Goal: Information Seeking & Learning: Learn about a topic

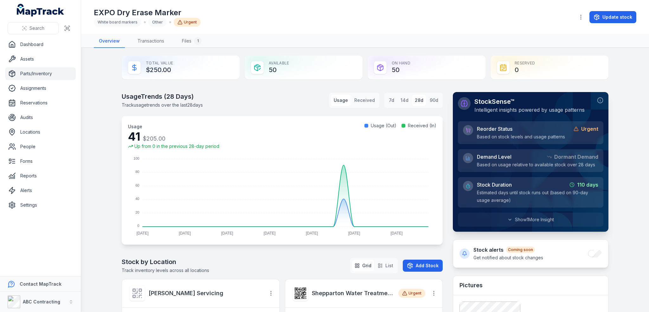
scroll to position [220, 0]
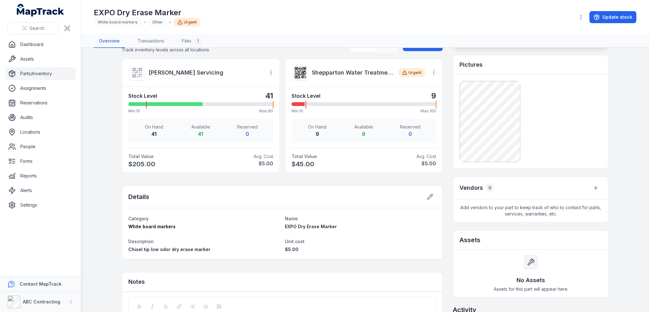
click at [282, 31] on div "EXPO Dry Erase Marker White board markers Other Urgent Update stock" at bounding box center [365, 17] width 543 height 29
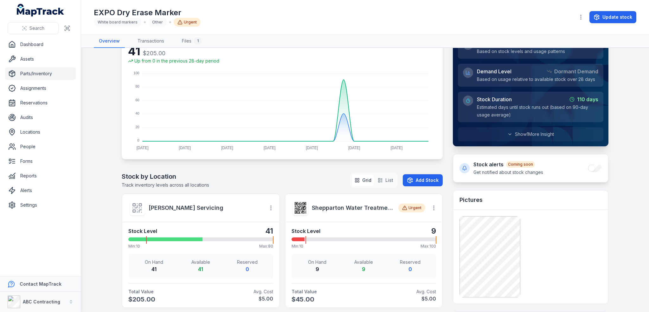
scroll to position [62, 0]
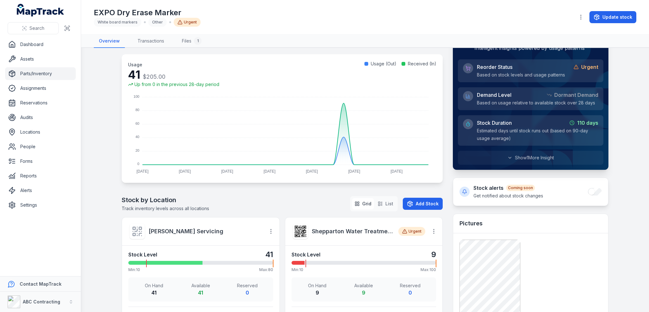
click at [270, 35] on nav "Overview Transactions Files 1" at bounding box center [365, 41] width 543 height 13
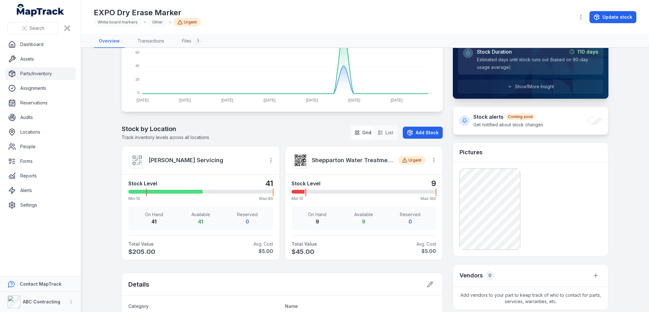
scroll to position [125, 0]
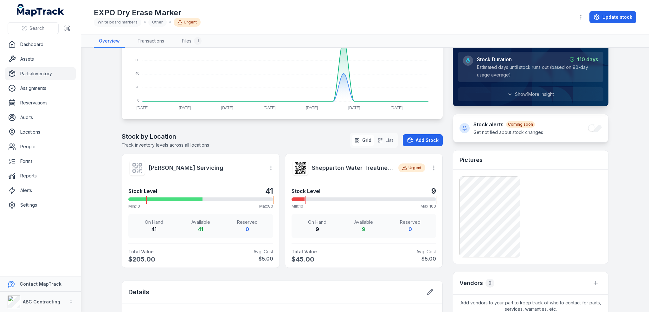
click at [100, 115] on main "Total Value $250.00 Available 50 On Hand 50 Reserved 0 Usage Trends ( 28 Days) …" at bounding box center [365, 180] width 568 height 264
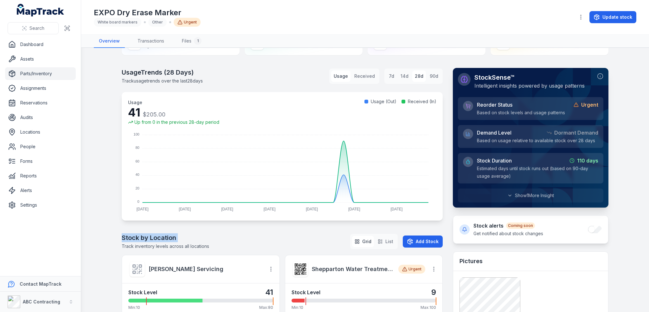
scroll to position [0, 0]
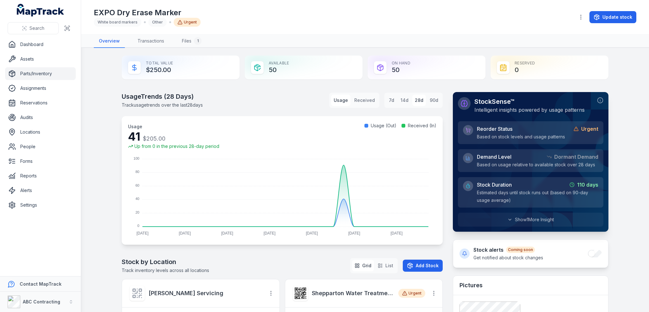
click at [107, 121] on main "Total Value $250.00 Available 50 On Hand 50 Reserved 0 Usage Trends ( 28 Days) …" at bounding box center [365, 180] width 568 height 264
drag, startPoint x: 406, startPoint y: 67, endPoint x: 392, endPoint y: 68, distance: 14.6
click at [392, 68] on div "On Hand 50" at bounding box center [427, 67] width 118 height 24
click at [573, 51] on main "Total Value $250.00 Available 50 On Hand 50 Reserved 0 Usage Trends ( 28 Days) …" at bounding box center [365, 180] width 568 height 264
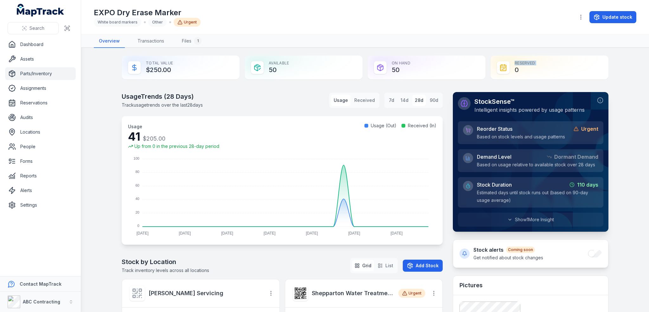
click at [573, 51] on main "Total Value $250.00 Available 50 On Hand 50 Reserved 0 Usage Trends ( 28 Days) …" at bounding box center [365, 180] width 568 height 264
click at [602, 55] on div "Reserved 0" at bounding box center [550, 67] width 118 height 24
click at [621, 85] on main "Total Value $250.00 Available 50 On Hand 50 Reserved 0 Usage Trends ( 28 Days) …" at bounding box center [365, 180] width 568 height 264
click at [629, 104] on main "Total Value $250.00 Available 50 On Hand 50 Reserved 0 Usage Trends ( 28 Days) …" at bounding box center [365, 180] width 568 height 264
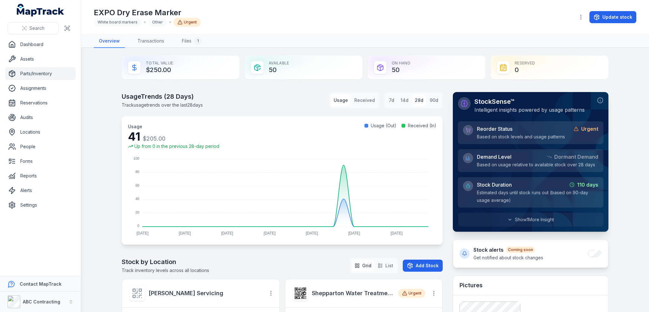
click at [629, 104] on main "Total Value $250.00 Available 50 On Hand 50 Reserved 0 Usage Trends ( 28 Days) …" at bounding box center [365, 180] width 568 height 264
click at [634, 97] on main "Total Value $250.00 Available 50 On Hand 50 Reserved 0 Usage Trends ( 28 Days) …" at bounding box center [365, 180] width 568 height 264
click at [623, 100] on main "Total Value $250.00 Available 50 On Hand 50 Reserved 0 Usage Trends ( 28 Days) …" at bounding box center [365, 180] width 568 height 264
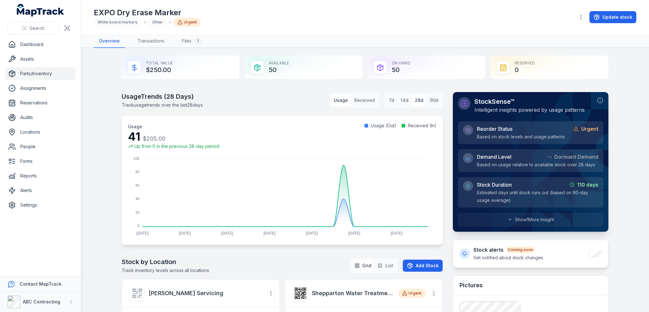
click at [616, 82] on main "Total Value $250.00 Available 50 On Hand 50 Reserved 0 Usage Trends ( 28 Days) …" at bounding box center [365, 180] width 568 height 264
click at [614, 92] on main "Total Value $250.00 Available 50 On Hand 50 Reserved 0 Usage Trends ( 28 Days) …" at bounding box center [365, 180] width 568 height 264
click at [388, 49] on main "Total Value $250.00 Available 50 On Hand 50 Reserved 0 Usage Trends ( 28 Days) …" at bounding box center [365, 180] width 568 height 264
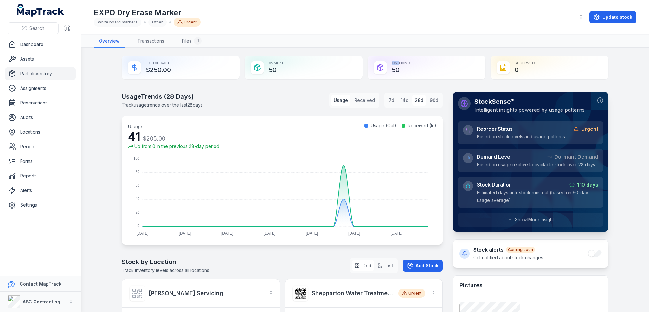
click at [388, 49] on main "Total Value $250.00 Available 50 On Hand 50 Reserved 0 Usage Trends ( 28 Days) …" at bounding box center [365, 180] width 568 height 264
click at [381, 48] on main "Total Value $250.00 Available 50 On Hand 50 Reserved 0 Usage Trends ( 28 Days) …" at bounding box center [365, 180] width 568 height 264
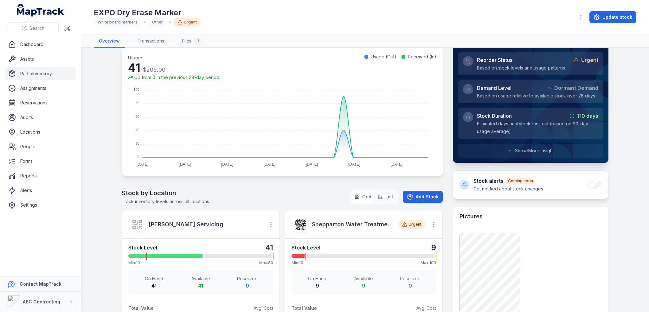
scroll to position [63, 0]
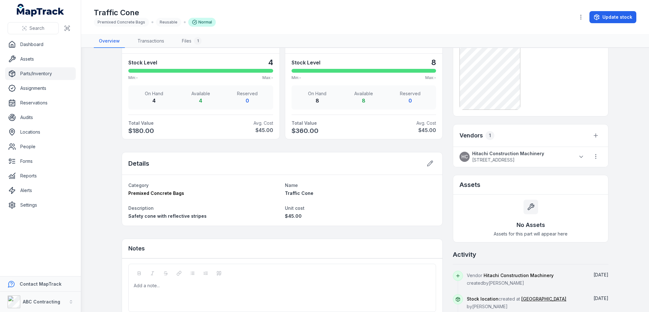
scroll to position [317, 0]
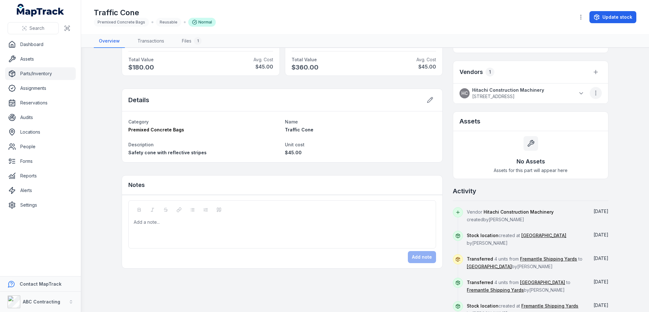
click at [595, 92] on icon "button" at bounding box center [596, 93] width 6 height 6
click at [583, 91] on div at bounding box center [588, 93] width 27 height 13
click at [581, 93] on icon at bounding box center [581, 93] width 6 height 6
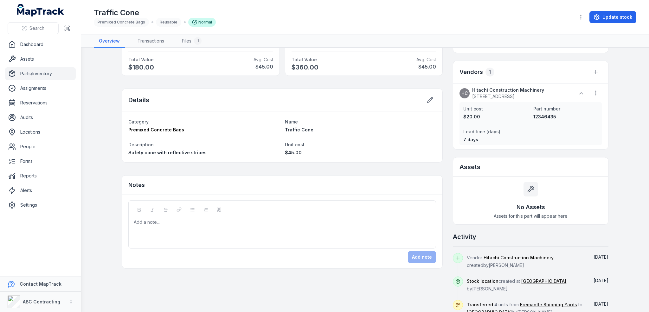
click at [611, 146] on main "Total Value $540.00 Available 12 On Hand 12 Reserved 0 Usage Trends ( 28 Days) …" at bounding box center [365, 180] width 568 height 264
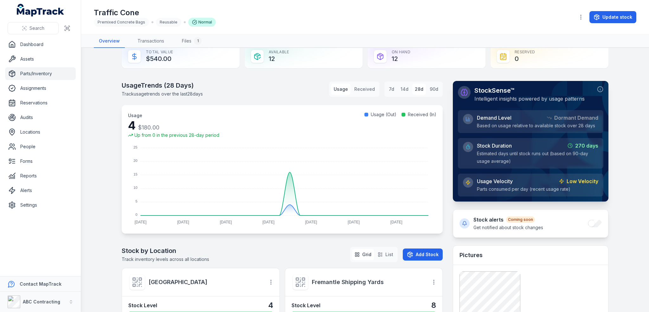
scroll to position [0, 0]
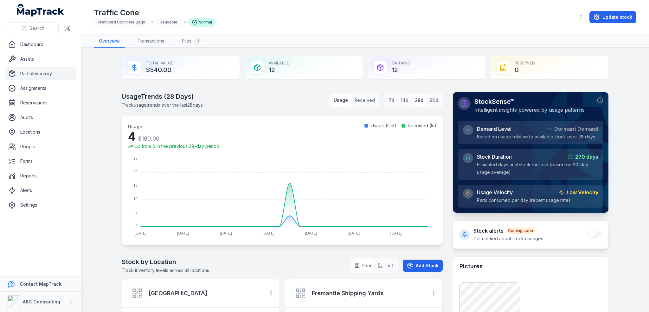
click at [323, 104] on div "Usage Trends ( 28 Days) Track usage trends over the last 28 days Usage Received…" at bounding box center [282, 100] width 321 height 16
click at [282, 99] on div "Usage Trends ( 28 Days) Track usage trends over the last 28 days Usage Received…" at bounding box center [282, 100] width 321 height 16
click at [38, 74] on link "Parts/Inventory" at bounding box center [40, 73] width 71 height 13
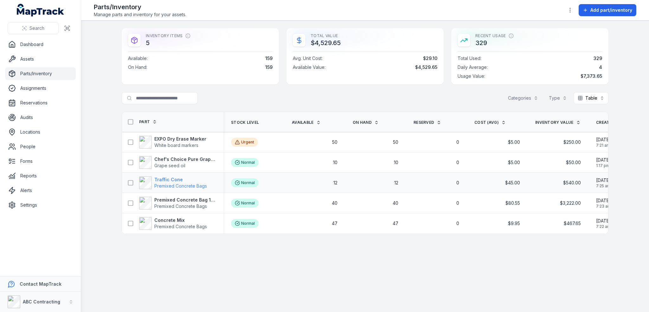
click at [163, 179] on strong "Traffic Cone" at bounding box center [180, 179] width 53 height 6
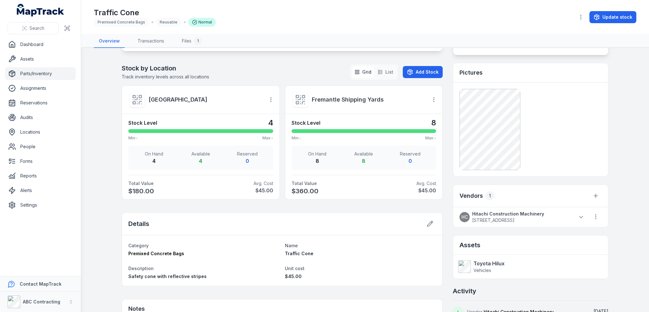
scroll to position [195, 0]
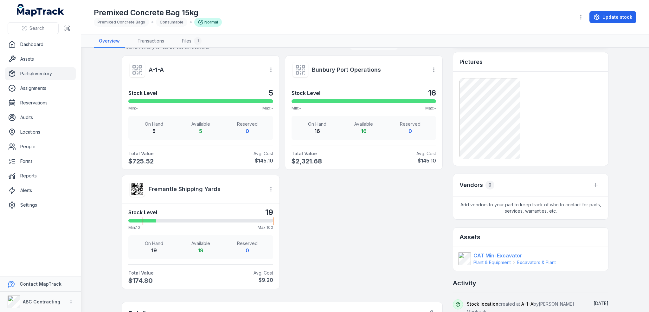
scroll to position [222, 0]
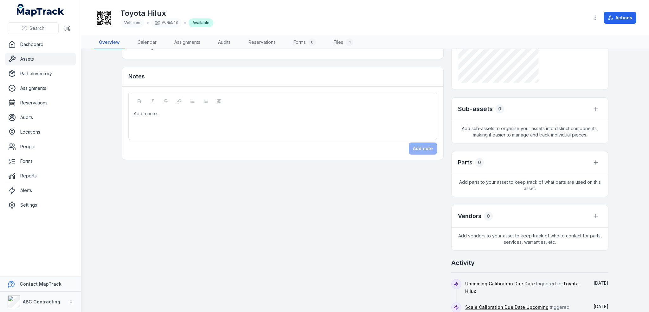
scroll to position [190, 0]
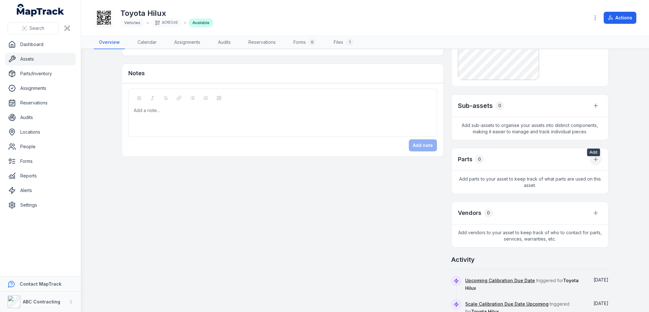
click at [596, 161] on icon at bounding box center [596, 159] width 0 height 4
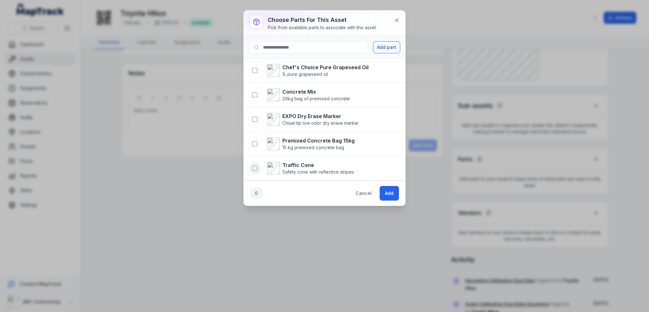
click at [254, 169] on rect "button" at bounding box center [255, 168] width 5 height 5
click at [388, 192] on button "Add" at bounding box center [389, 193] width 19 height 15
